Goal: Find specific page/section: Find specific page/section

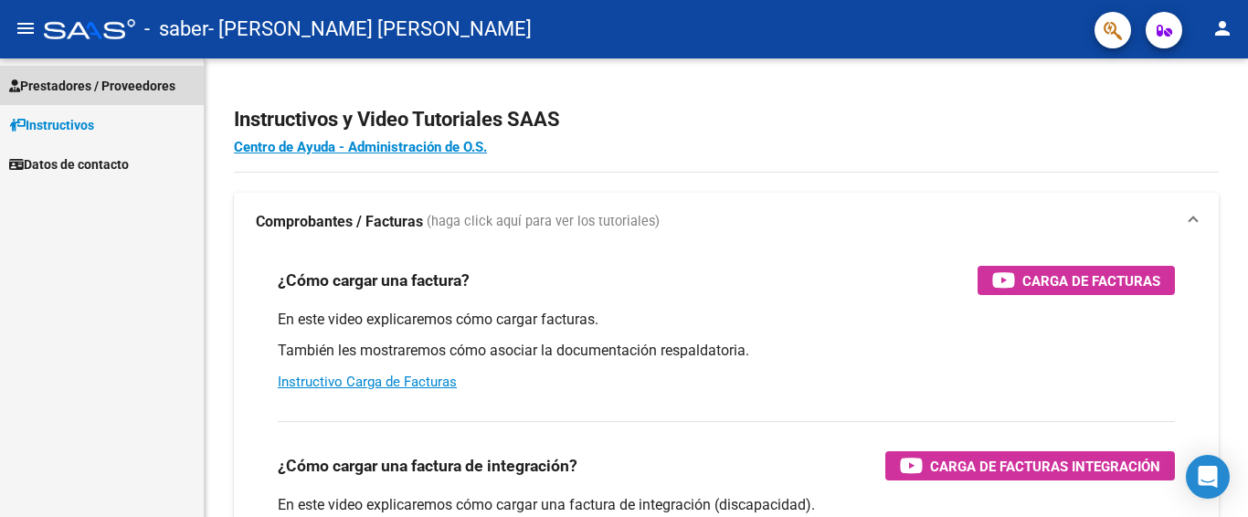
click at [101, 86] on span "Prestadores / Proveedores" at bounding box center [92, 86] width 166 height 20
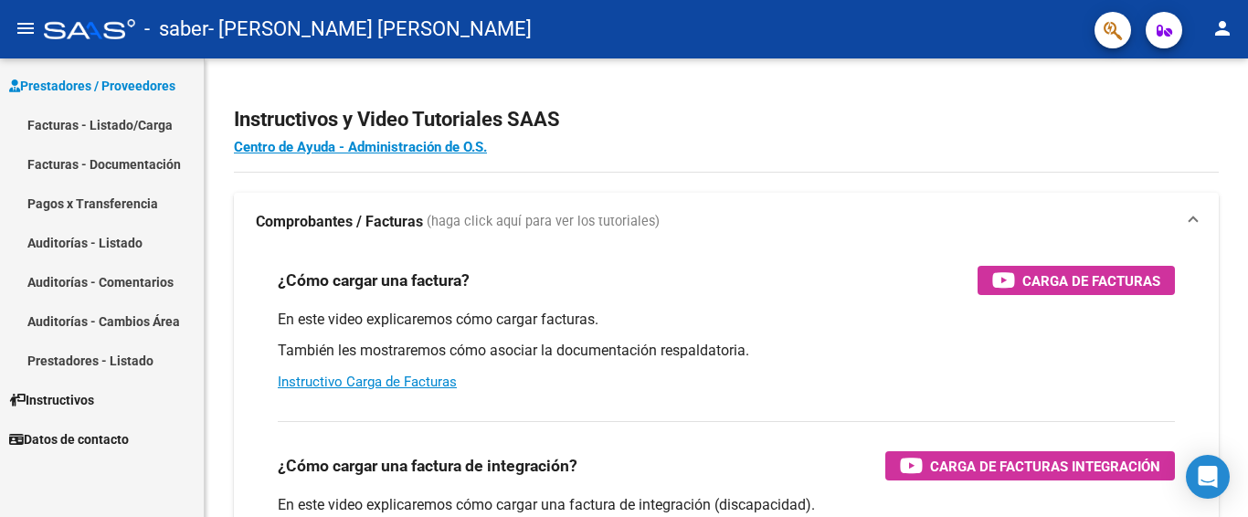
click at [92, 124] on link "Facturas - Listado/Carga" at bounding box center [102, 124] width 204 height 39
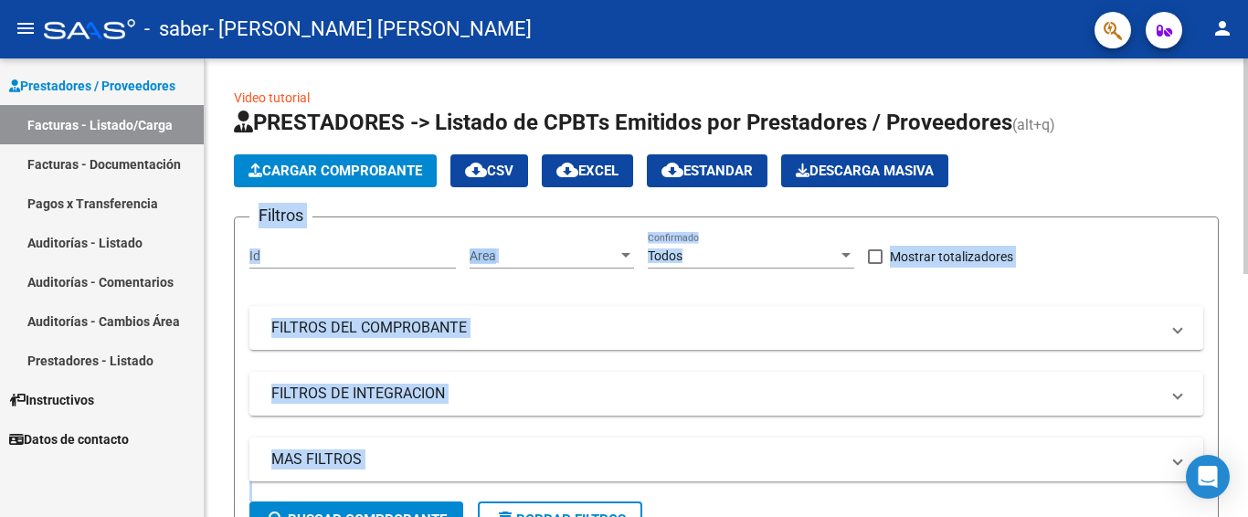
drag, startPoint x: 1242, startPoint y: 140, endPoint x: 1247, endPoint y: 221, distance: 81.5
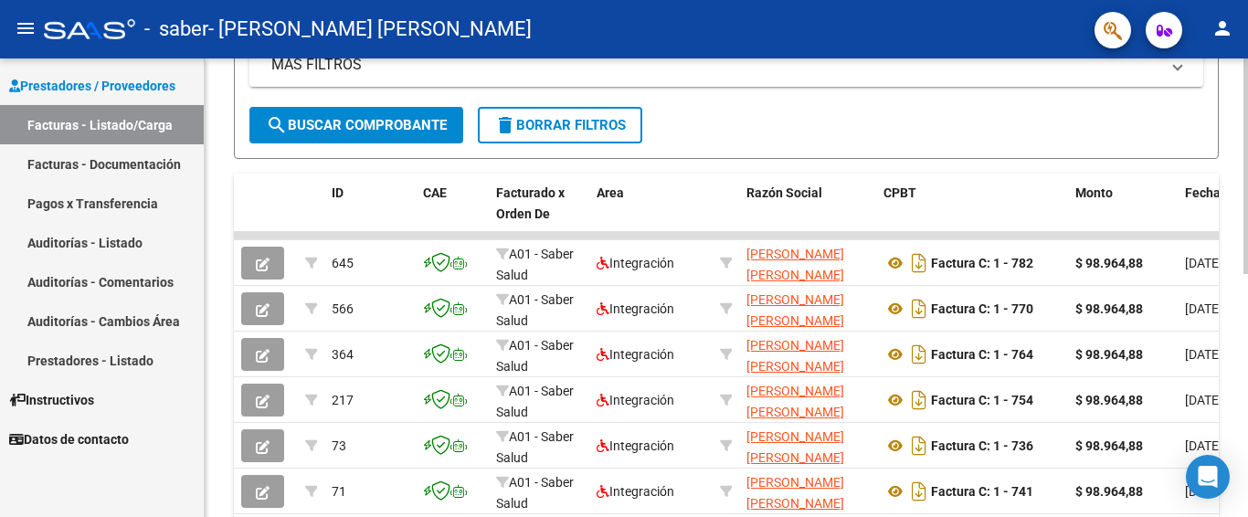
click at [1247, 409] on div at bounding box center [1246, 357] width 5 height 216
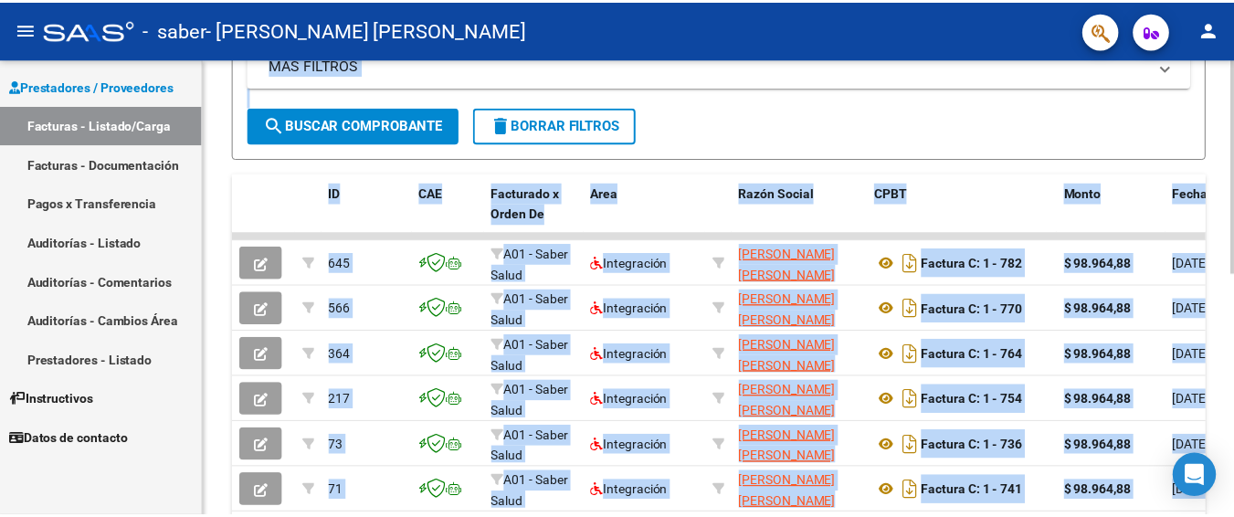
scroll to position [400, 0]
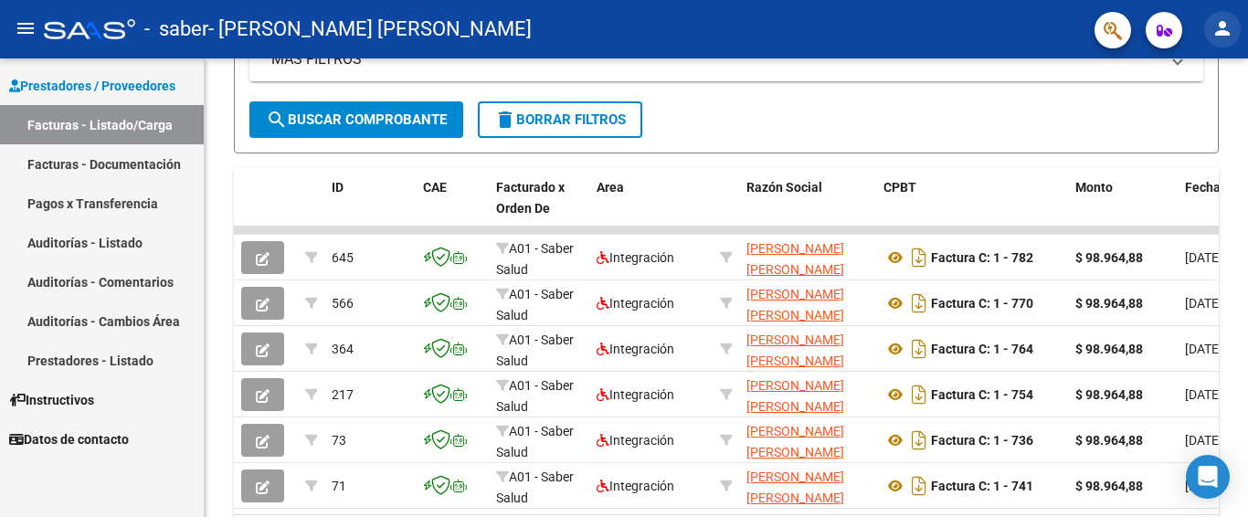
click at [1220, 31] on mat-icon "person" at bounding box center [1223, 28] width 22 height 22
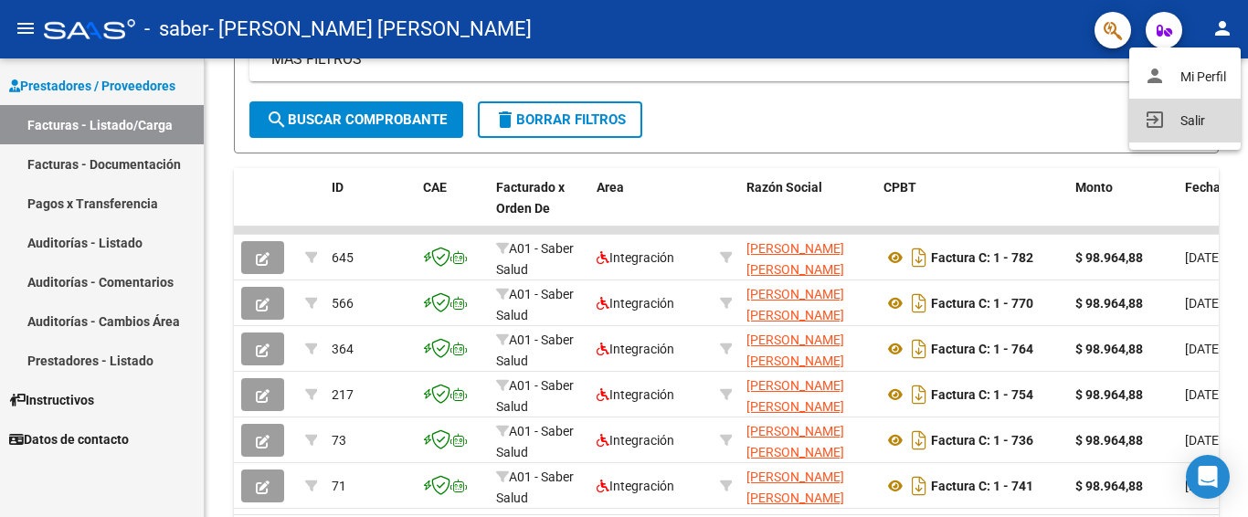
click at [1191, 126] on button "exit_to_app Salir" at bounding box center [1184, 121] width 111 height 44
